Goal: Transaction & Acquisition: Purchase product/service

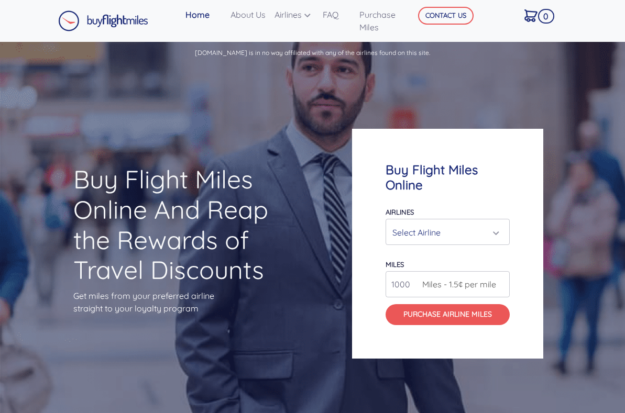
click at [440, 229] on div "Select Airline" at bounding box center [444, 233] width 104 height 20
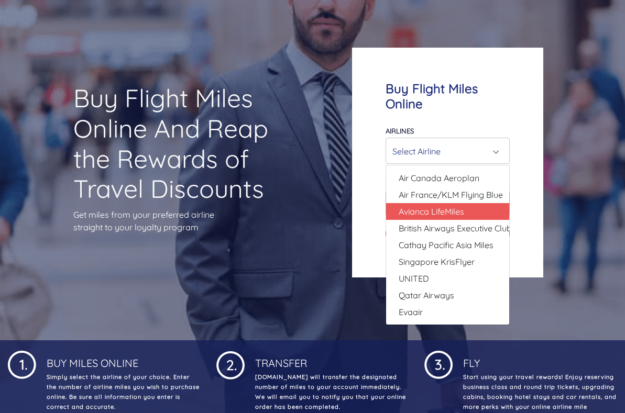
scroll to position [83, 0]
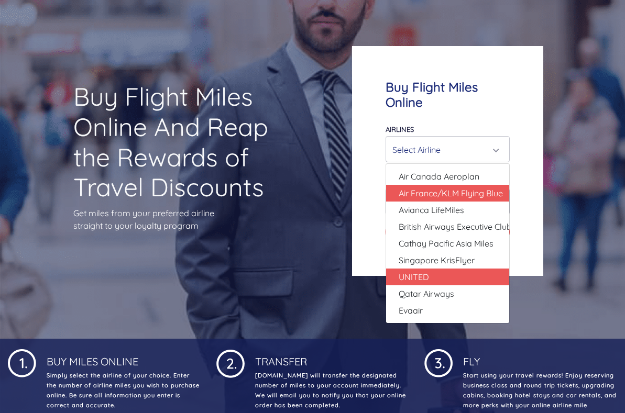
click at [443, 275] on link "UNITED" at bounding box center [447, 277] width 123 height 17
select select "UNITED"
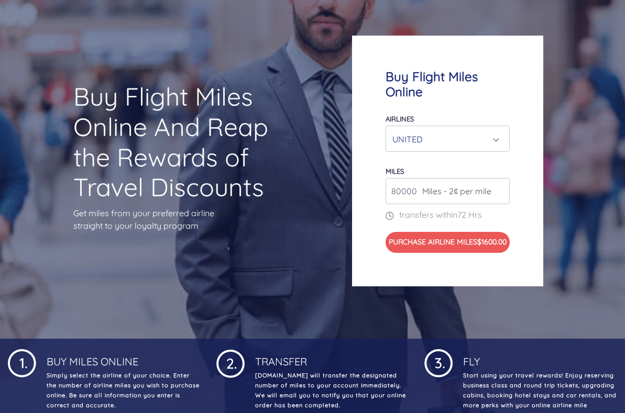
click at [428, 189] on span "Miles - 2¢ per mile" at bounding box center [454, 191] width 74 height 13
click at [500, 183] on input "81000" at bounding box center [447, 191] width 124 height 26
click at [500, 183] on input "82000" at bounding box center [447, 191] width 124 height 26
click at [500, 183] on input "83000" at bounding box center [447, 191] width 124 height 26
click at [500, 183] on input "84000" at bounding box center [447, 191] width 124 height 26
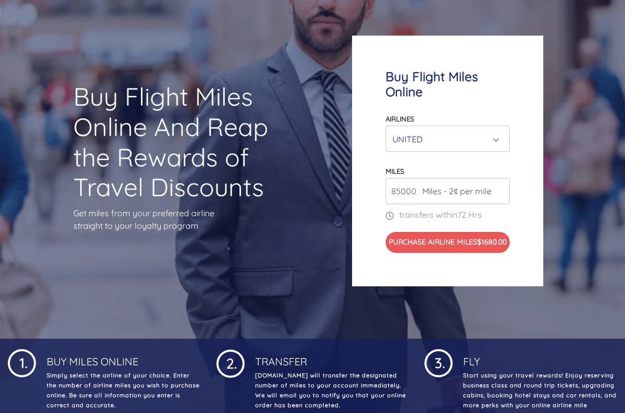
type input "85000"
click at [500, 183] on input "85000" at bounding box center [447, 191] width 124 height 26
click at [443, 253] on button "Purchase Airline Miles $1700.00" at bounding box center [447, 242] width 124 height 21
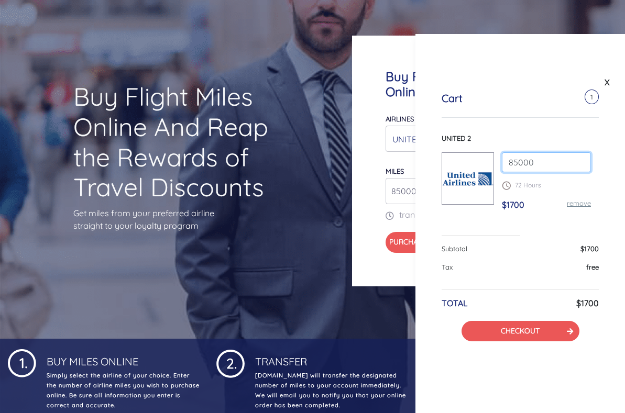
click at [539, 162] on input "85000" at bounding box center [546, 162] width 89 height 20
click at [339, 131] on div "Buy Flight Miles Online And Reap the Rewards of Travel Discounts Get miles from…" at bounding box center [312, 161] width 625 height 356
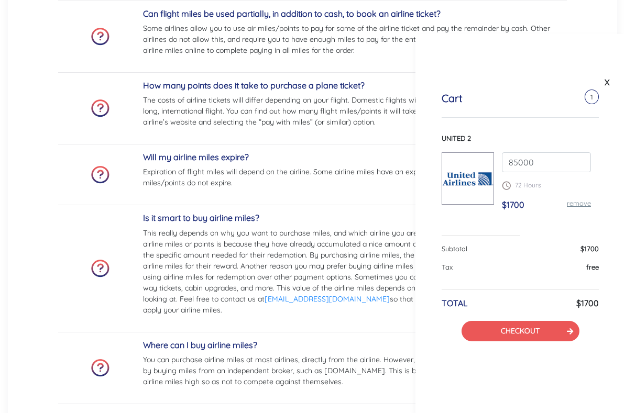
scroll to position [2452, 0]
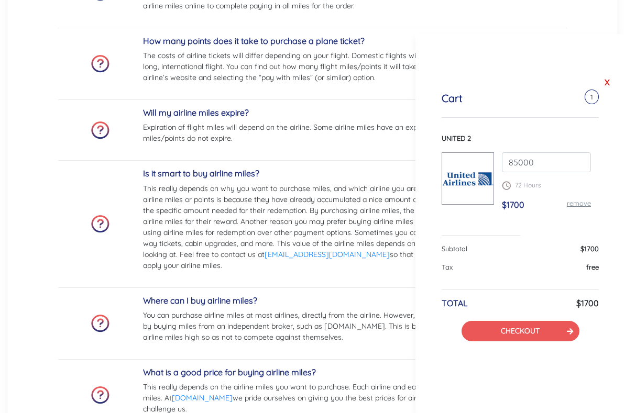
click at [603, 85] on link "X" at bounding box center [607, 82] width 10 height 16
